Goal: Task Accomplishment & Management: Manage account settings

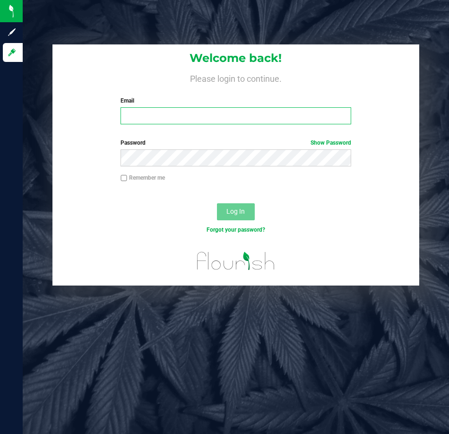
click at [171, 118] on input "Email" at bounding box center [236, 115] width 231 height 17
type input "[EMAIL_ADDRESS][DOMAIN_NAME]"
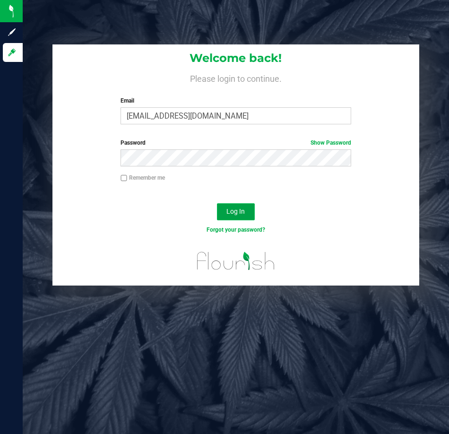
click at [232, 215] on span "Log In" at bounding box center [236, 212] width 18 height 8
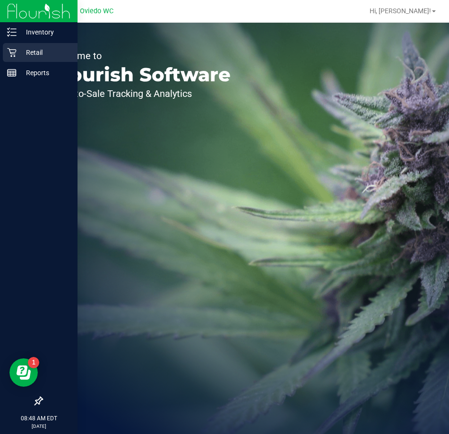
click at [29, 53] on p "Retail" at bounding box center [45, 52] width 57 height 11
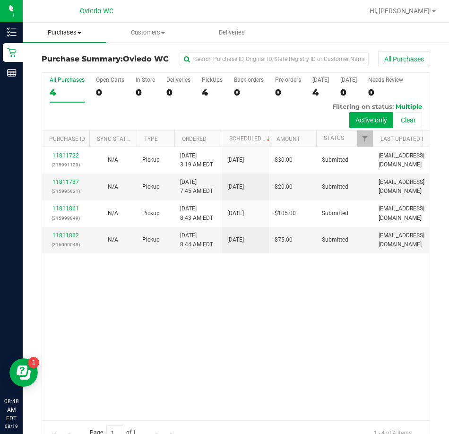
click at [64, 32] on span "Purchases" at bounding box center [65, 32] width 84 height 9
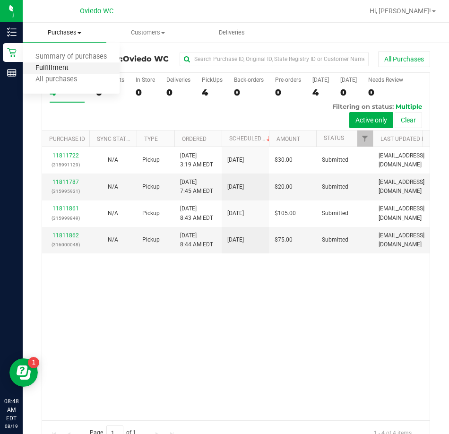
click at [64, 68] on span "Fulfillment" at bounding box center [52, 68] width 59 height 8
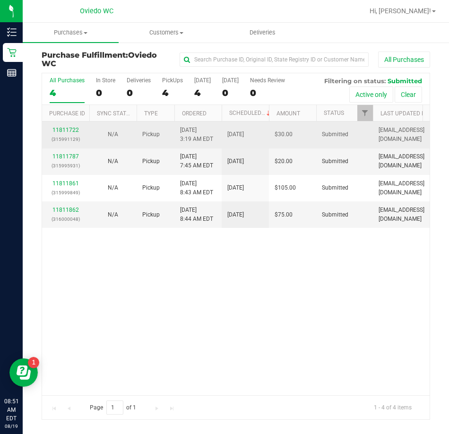
click at [74, 133] on div "11811722 (315991129)" at bounding box center [66, 135] width 36 height 18
click at [64, 128] on link "11811722" at bounding box center [66, 130] width 26 height 7
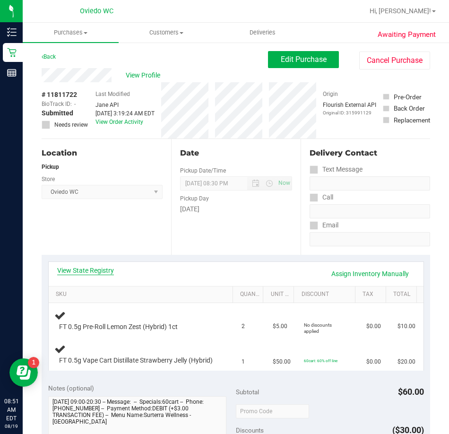
click at [97, 269] on link "View State Registry" at bounding box center [85, 270] width 57 height 9
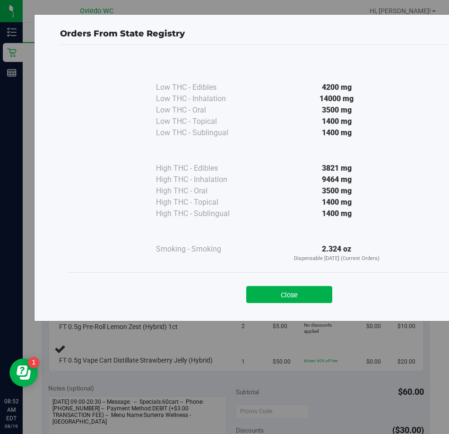
click at [296, 307] on div "Close" at bounding box center [289, 291] width 445 height 38
click at [289, 290] on button "Close" at bounding box center [289, 294] width 86 height 17
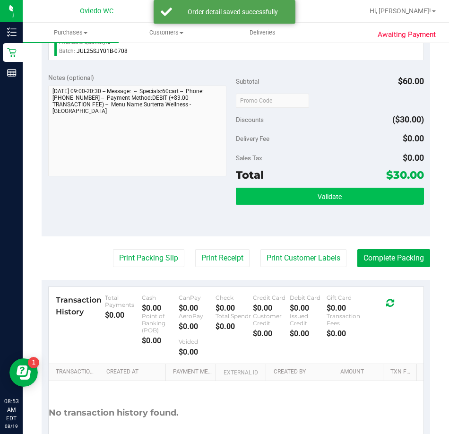
scroll to position [378, 0]
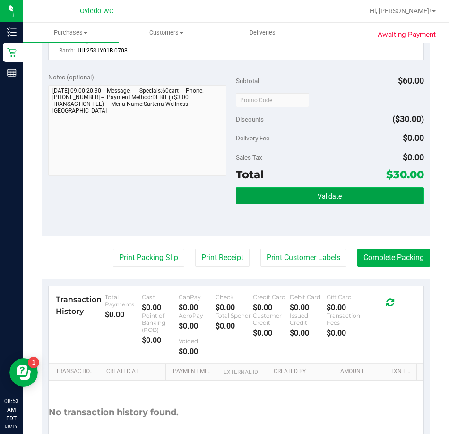
click at [311, 202] on button "Validate" at bounding box center [330, 195] width 188 height 17
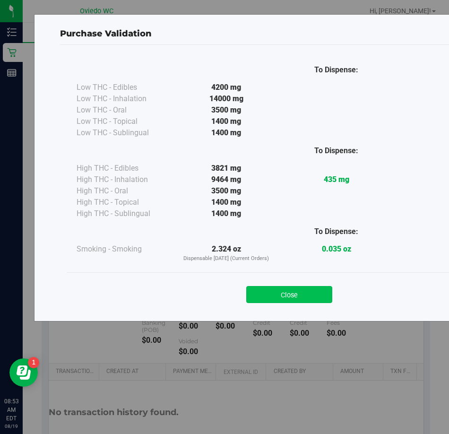
click at [285, 296] on button "Close" at bounding box center [289, 294] width 86 height 17
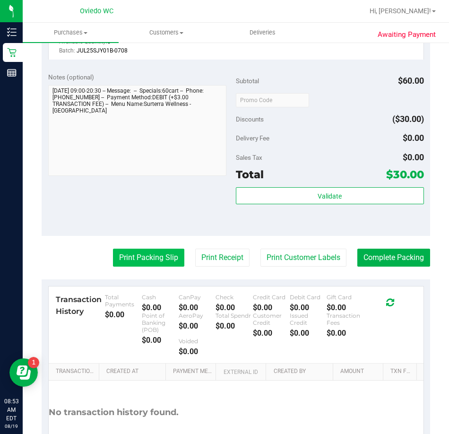
click at [133, 267] on button "Print Packing Slip" at bounding box center [148, 258] width 71 height 18
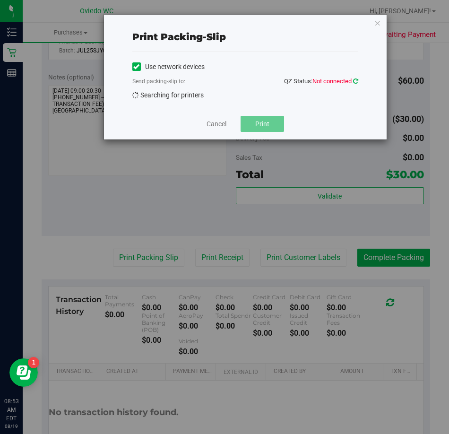
click at [356, 80] on icon at bounding box center [355, 81] width 5 height 6
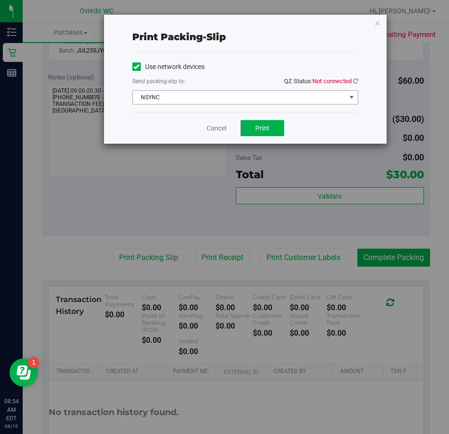
click at [351, 97] on span "select" at bounding box center [352, 98] width 8 height 8
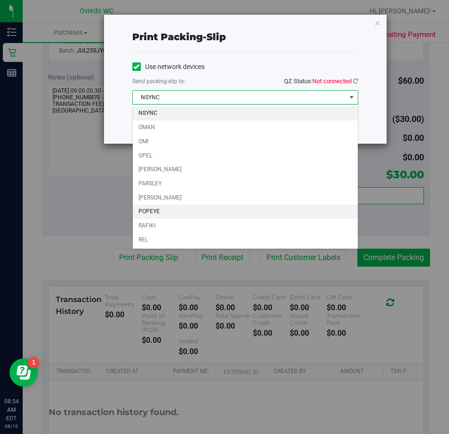
click at [186, 210] on li "POPEYE" at bounding box center [245, 212] width 225 height 14
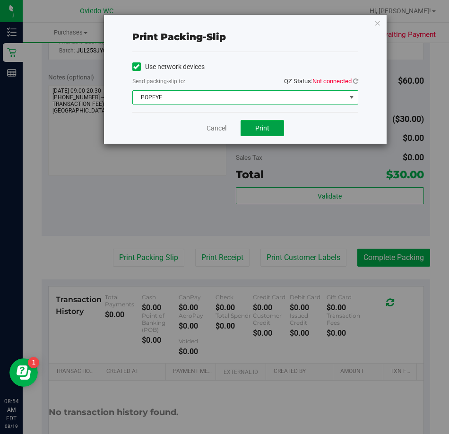
click at [267, 127] on span "Print" at bounding box center [262, 128] width 14 height 8
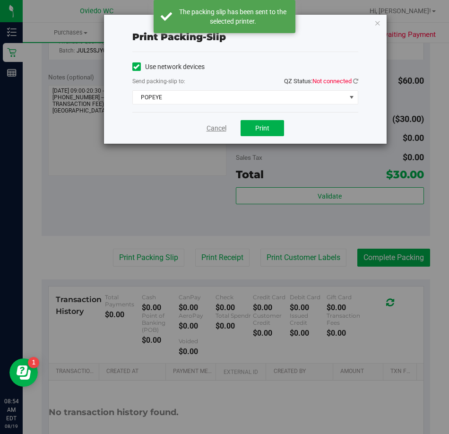
click at [216, 130] on link "Cancel" at bounding box center [217, 128] width 20 height 10
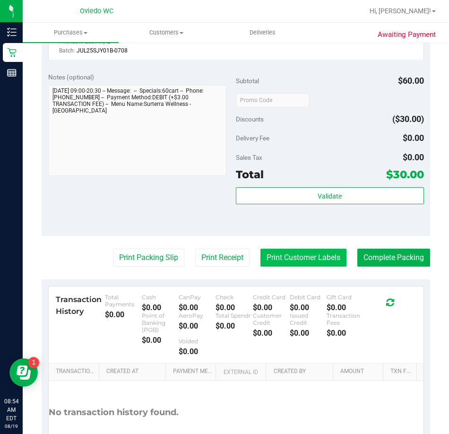
click at [280, 267] on button "Print Customer Labels" at bounding box center [304, 258] width 86 height 18
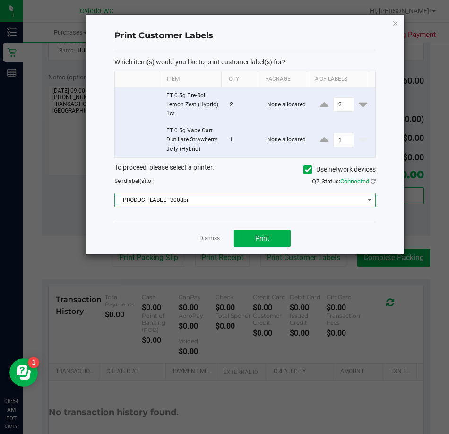
click at [371, 202] on span at bounding box center [370, 200] width 8 height 8
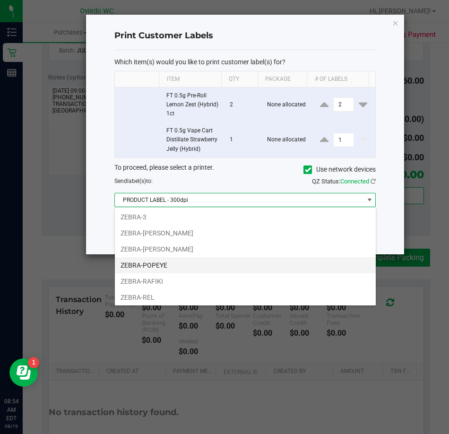
scroll to position [50, 0]
click at [183, 265] on li "ZEBRA-POPEYE" at bounding box center [245, 264] width 261 height 16
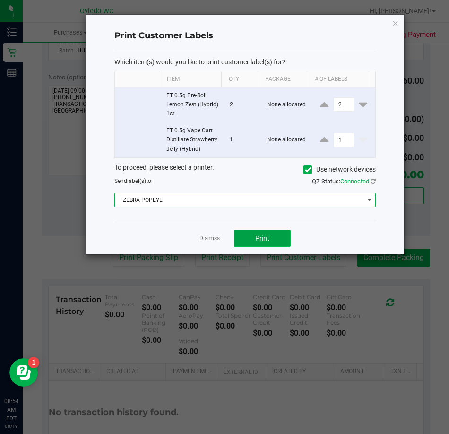
click at [259, 237] on span "Print" at bounding box center [262, 239] width 14 height 8
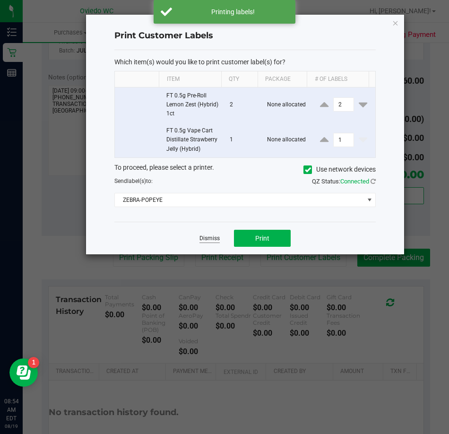
click at [208, 239] on link "Dismiss" at bounding box center [210, 239] width 20 height 8
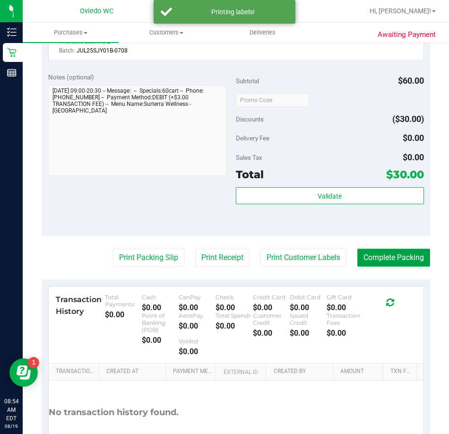
click at [376, 267] on button "Complete Packing" at bounding box center [394, 258] width 73 height 18
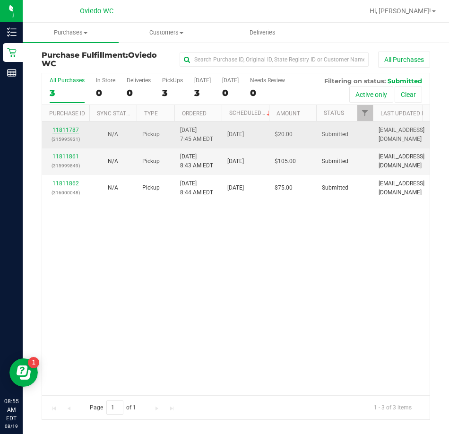
click at [65, 129] on link "11811787" at bounding box center [66, 130] width 26 height 7
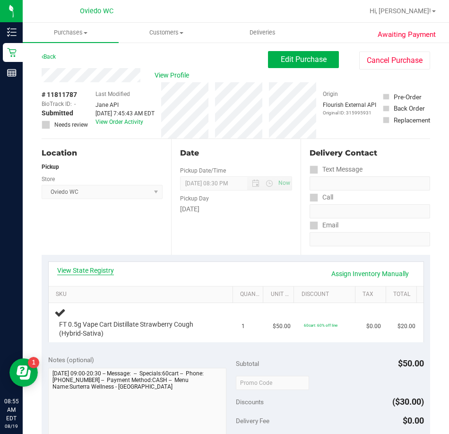
click at [104, 270] on link "View State Registry" at bounding box center [85, 270] width 57 height 9
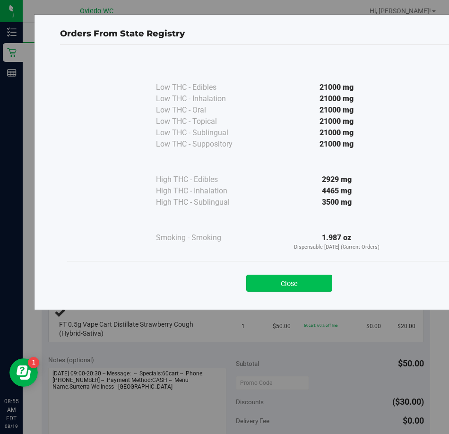
click at [273, 279] on button "Close" at bounding box center [289, 283] width 86 height 17
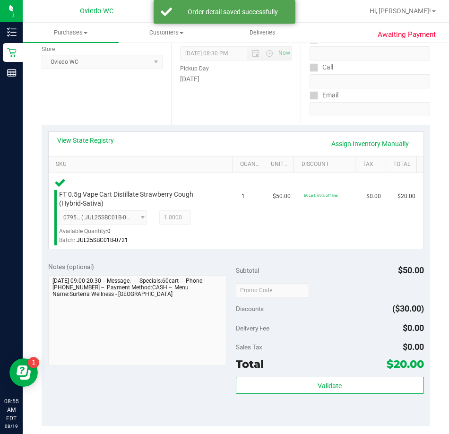
scroll to position [284, 0]
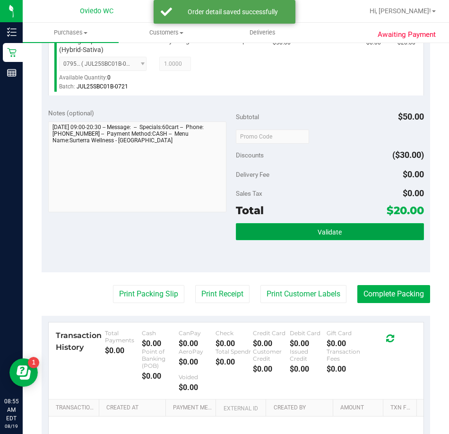
click at [290, 233] on button "Validate" at bounding box center [330, 231] width 188 height 17
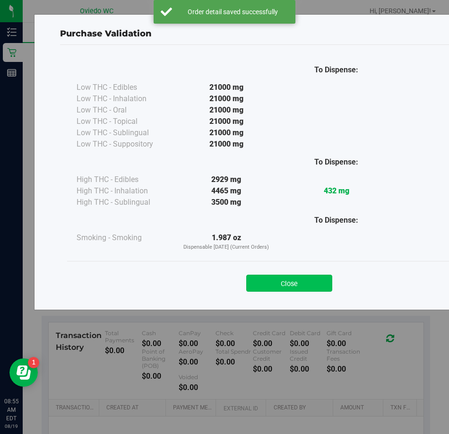
click at [286, 286] on button "Close" at bounding box center [289, 283] width 86 height 17
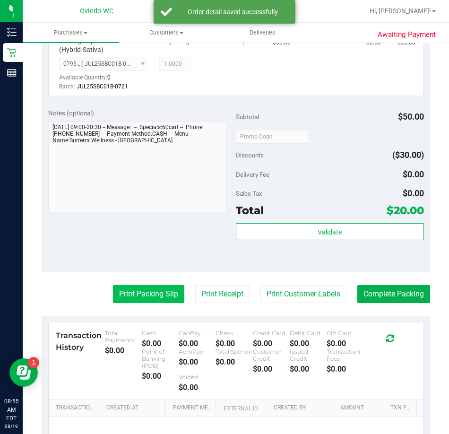
click at [150, 299] on button "Print Packing Slip" at bounding box center [148, 294] width 71 height 18
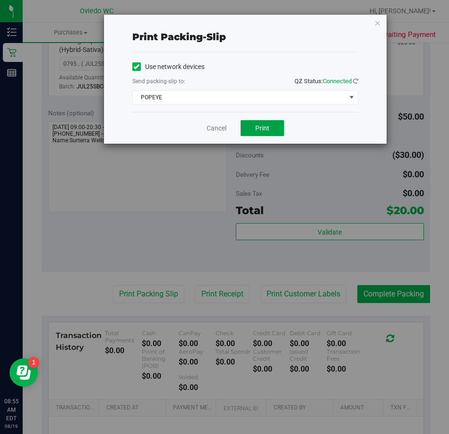
click at [258, 130] on span "Print" at bounding box center [262, 128] width 14 height 8
click at [211, 130] on link "Cancel" at bounding box center [217, 128] width 20 height 10
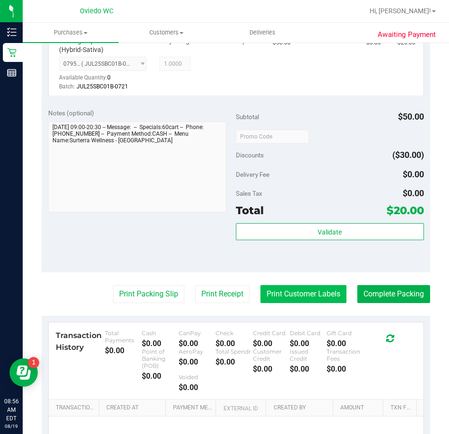
click at [294, 289] on button "Print Customer Labels" at bounding box center [304, 294] width 86 height 18
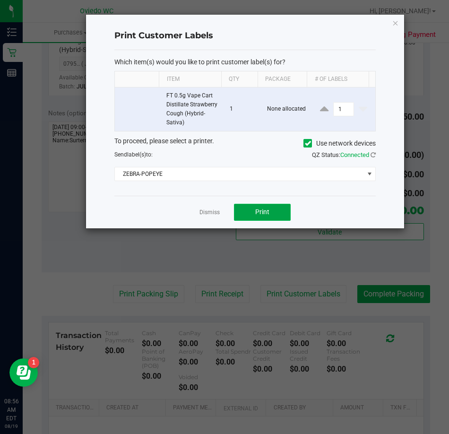
click at [269, 213] on span "Print" at bounding box center [262, 212] width 14 height 8
click at [206, 209] on app-cancel-button "Dismiss" at bounding box center [210, 212] width 20 height 10
click at [202, 211] on link "Dismiss" at bounding box center [210, 213] width 20 height 8
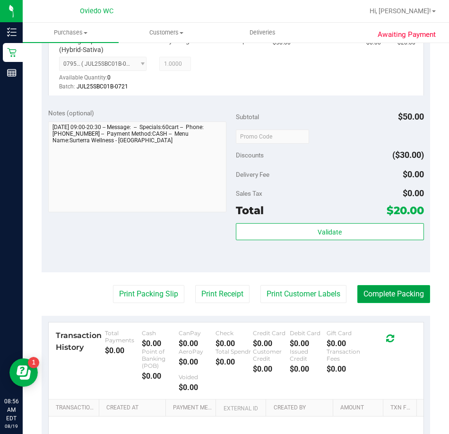
click at [370, 293] on button "Complete Packing" at bounding box center [394, 294] width 73 height 18
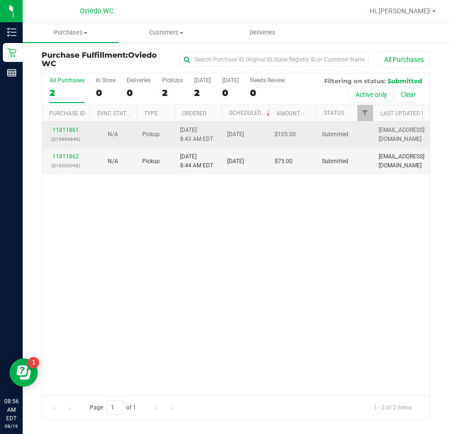
click at [61, 135] on p "(315999849)" at bounding box center [66, 139] width 36 height 9
click at [68, 131] on link "11811861" at bounding box center [66, 130] width 26 height 7
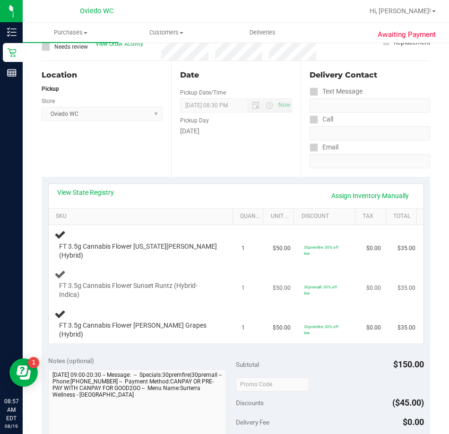
scroll to position [95, 0]
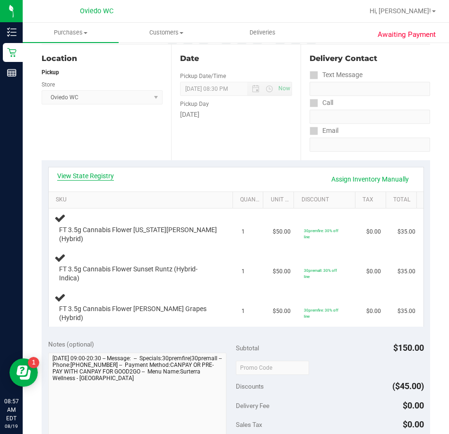
click at [98, 176] on link "View State Registry" at bounding box center [85, 175] width 57 height 9
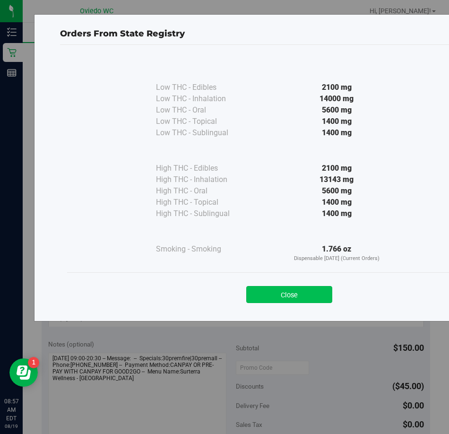
click at [265, 291] on button "Close" at bounding box center [289, 294] width 86 height 17
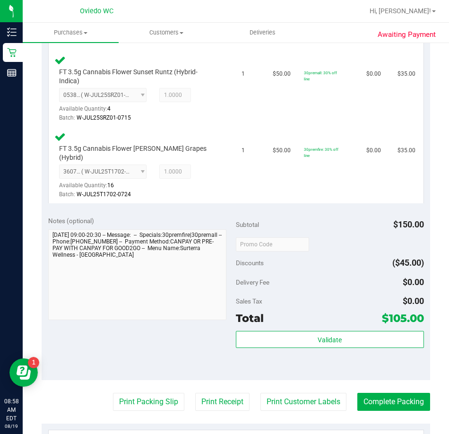
scroll to position [331, 0]
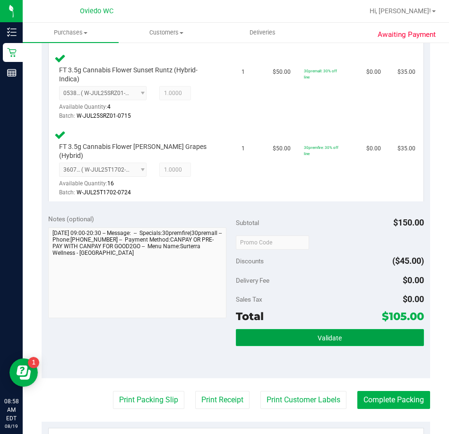
click at [303, 329] on button "Validate" at bounding box center [330, 337] width 188 height 17
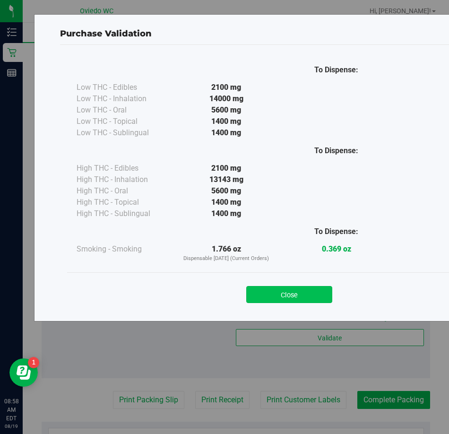
click at [276, 290] on button "Close" at bounding box center [289, 294] width 86 height 17
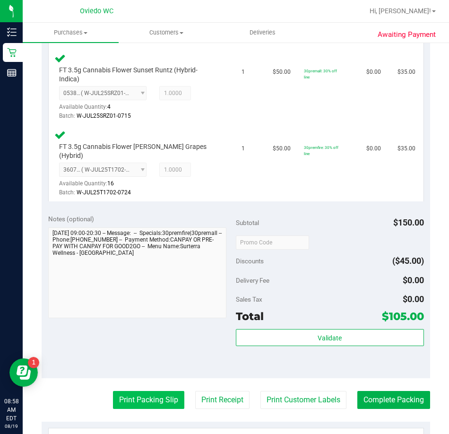
click at [122, 391] on button "Print Packing Slip" at bounding box center [148, 400] width 71 height 18
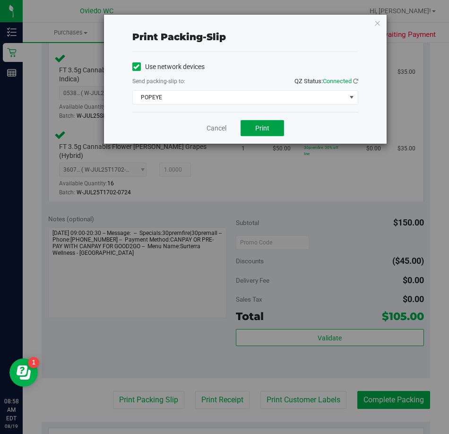
click at [270, 127] on button "Print" at bounding box center [263, 128] width 44 height 16
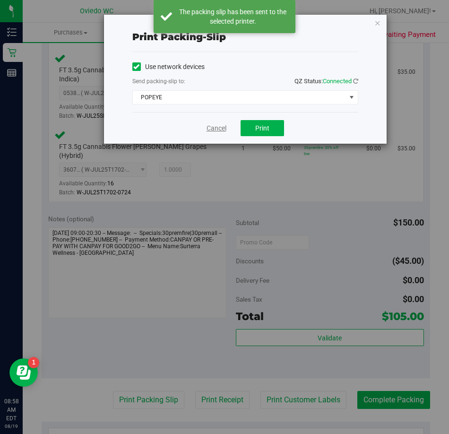
click at [217, 129] on link "Cancel" at bounding box center [217, 128] width 20 height 10
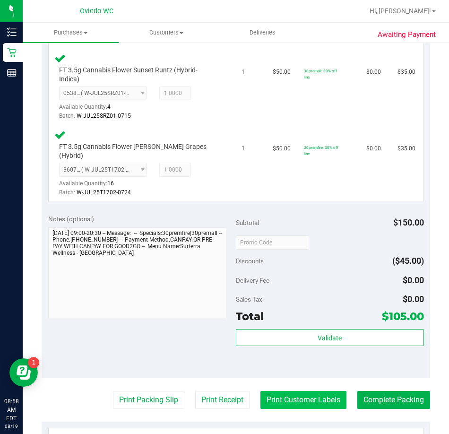
click at [277, 391] on button "Print Customer Labels" at bounding box center [304, 400] width 86 height 18
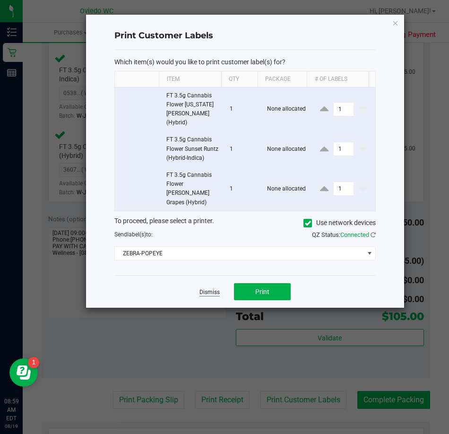
click at [206, 289] on link "Dismiss" at bounding box center [210, 293] width 20 height 8
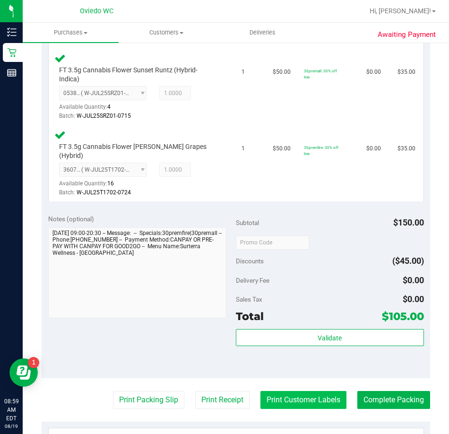
click at [287, 391] on button "Print Customer Labels" at bounding box center [304, 400] width 86 height 18
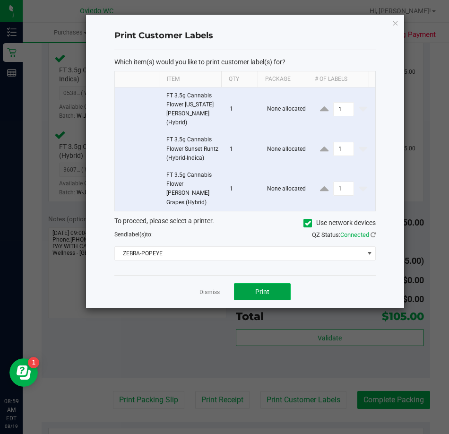
click at [270, 283] on button "Print" at bounding box center [262, 291] width 57 height 17
click at [209, 289] on link "Dismiss" at bounding box center [210, 293] width 20 height 8
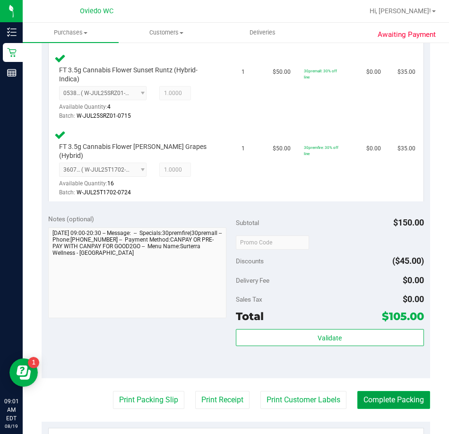
click at [379, 391] on button "Complete Packing" at bounding box center [394, 400] width 73 height 18
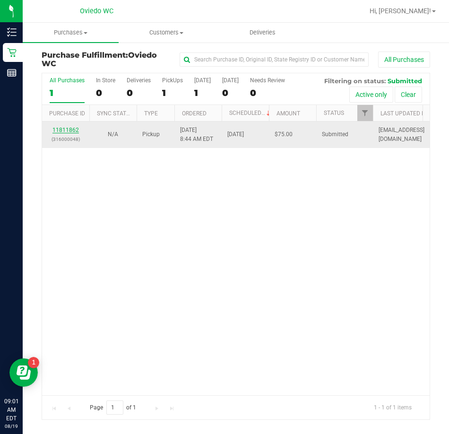
click at [62, 129] on link "11811862" at bounding box center [66, 130] width 26 height 7
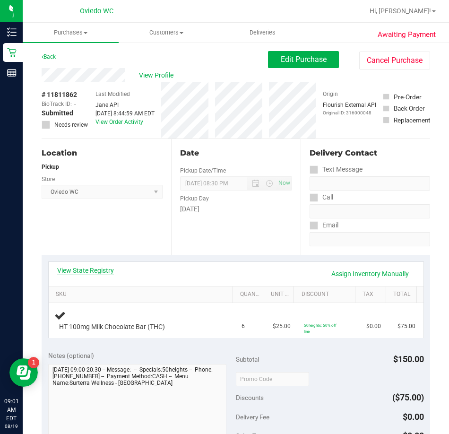
click at [95, 272] on link "View State Registry" at bounding box center [85, 270] width 57 height 9
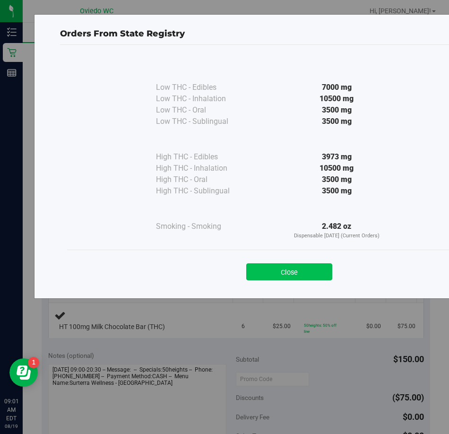
click at [268, 272] on button "Close" at bounding box center [289, 272] width 86 height 17
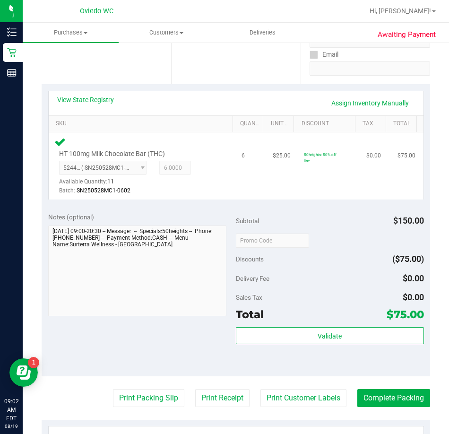
scroll to position [189, 0]
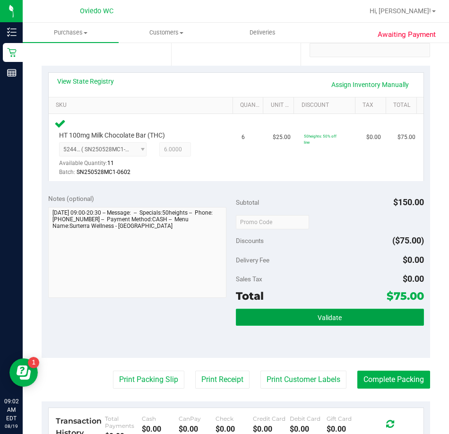
click at [286, 319] on button "Validate" at bounding box center [330, 317] width 188 height 17
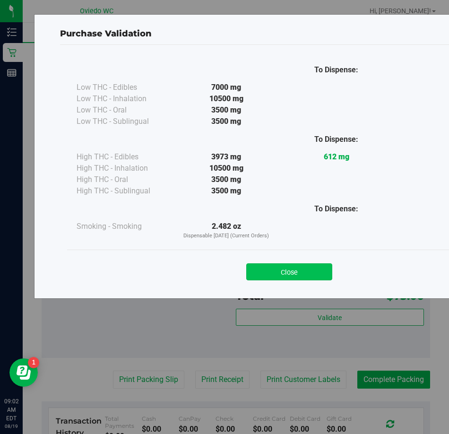
click at [293, 274] on button "Close" at bounding box center [289, 272] width 86 height 17
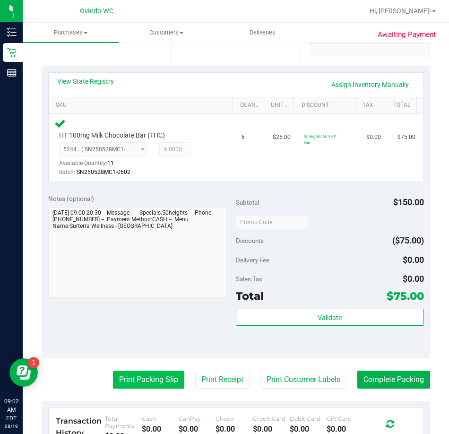
click at [136, 384] on button "Print Packing Slip" at bounding box center [148, 380] width 71 height 18
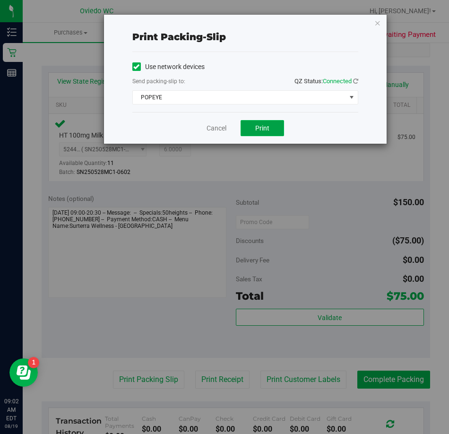
click at [270, 130] on button "Print" at bounding box center [263, 128] width 44 height 16
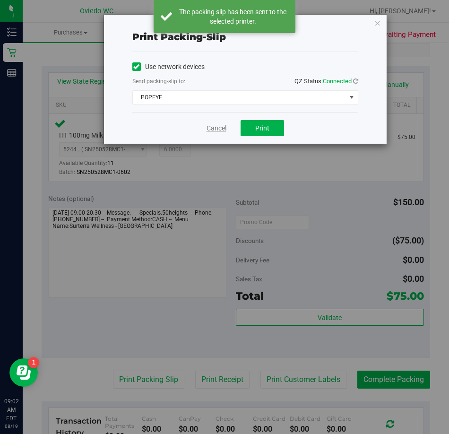
click at [220, 131] on link "Cancel" at bounding box center [217, 128] width 20 height 10
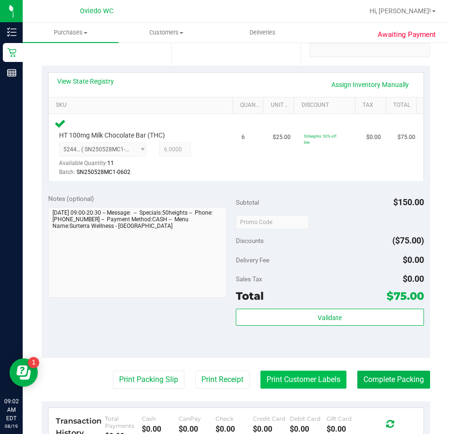
click at [269, 386] on button "Print Customer Labels" at bounding box center [304, 380] width 86 height 18
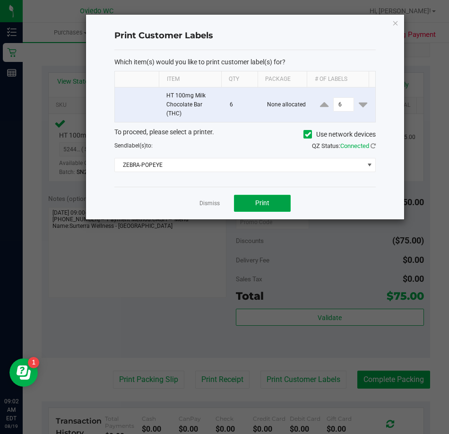
click at [270, 202] on button "Print" at bounding box center [262, 203] width 57 height 17
click at [206, 201] on link "Dismiss" at bounding box center [210, 204] width 20 height 8
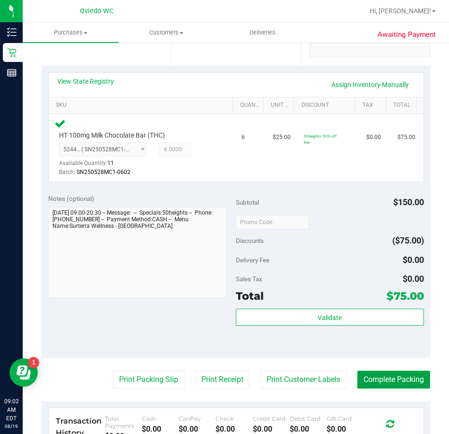
click at [396, 378] on button "Complete Packing" at bounding box center [394, 380] width 73 height 18
